Goal: Find contact information: Find contact information

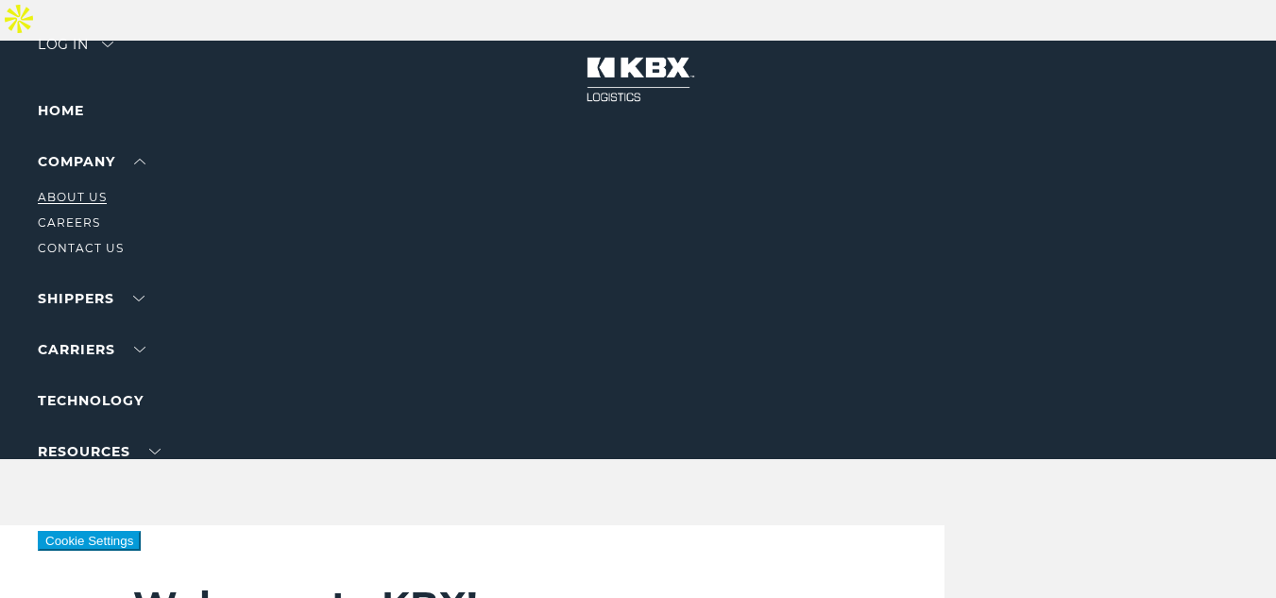
click at [94, 199] on link "About Us" at bounding box center [72, 197] width 69 height 14
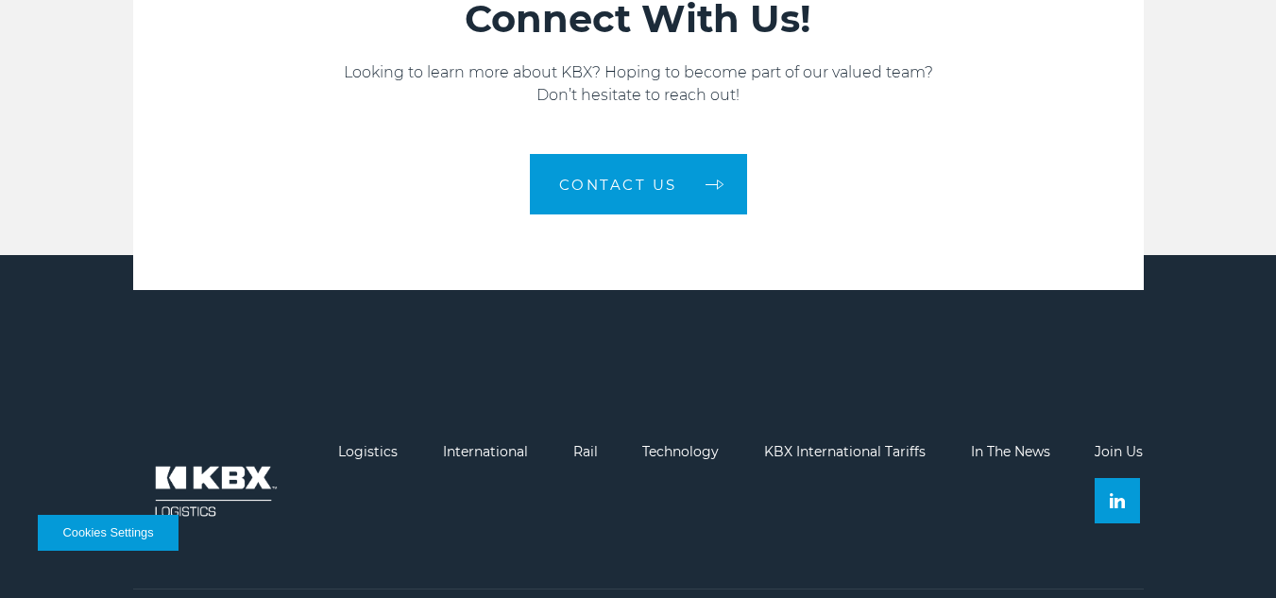
scroll to position [2952, 0]
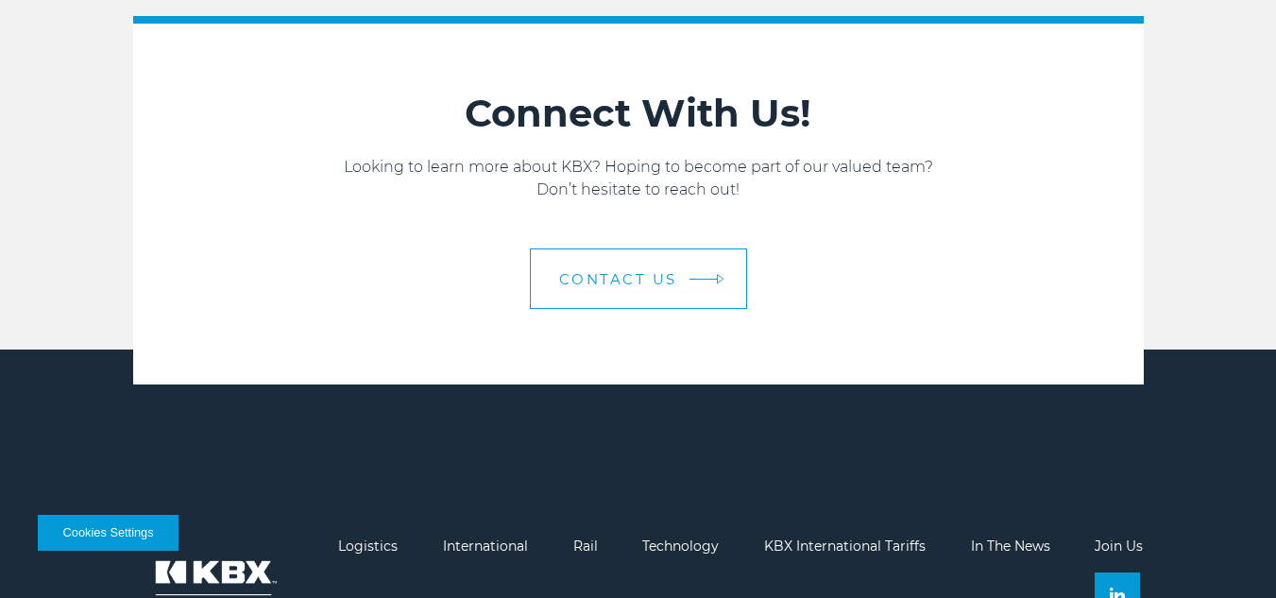
click at [711, 248] on link "Contact us" at bounding box center [638, 278] width 217 height 60
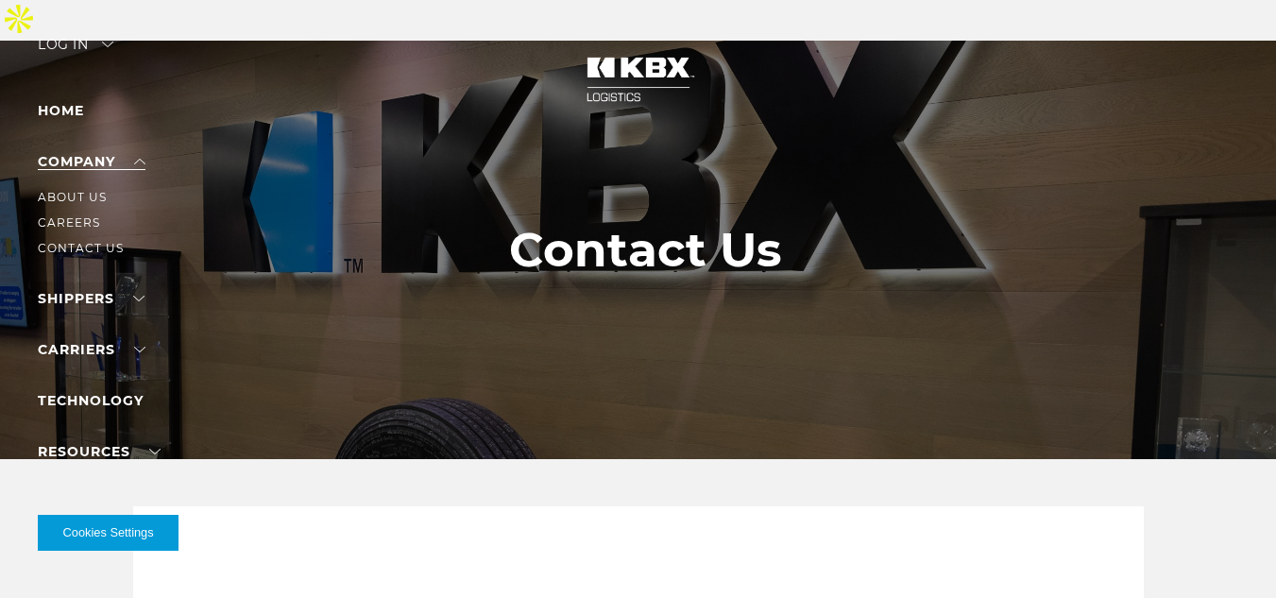
click at [111, 154] on link "Company" at bounding box center [92, 161] width 108 height 17
click at [69, 191] on link "About Us" at bounding box center [72, 197] width 69 height 14
